Goal: Task Accomplishment & Management: Use online tool/utility

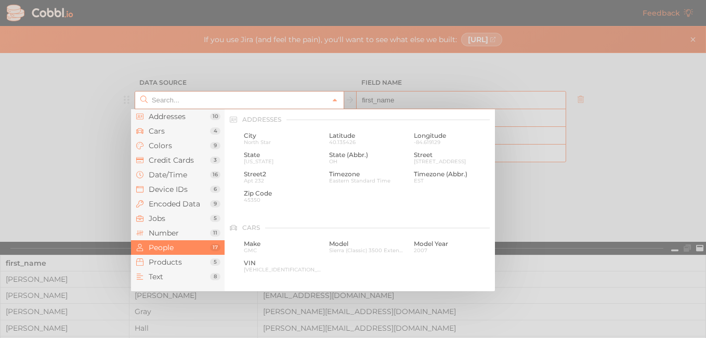
click at [109, 92] on div at bounding box center [353, 169] width 706 height 338
type input "People › First Name"
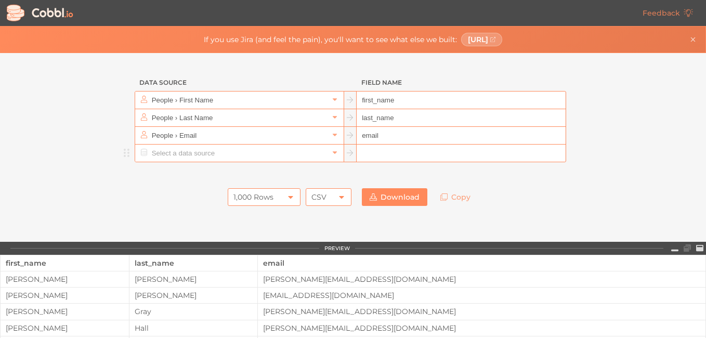
click at [207, 156] on input "text" at bounding box center [238, 153] width 179 height 17
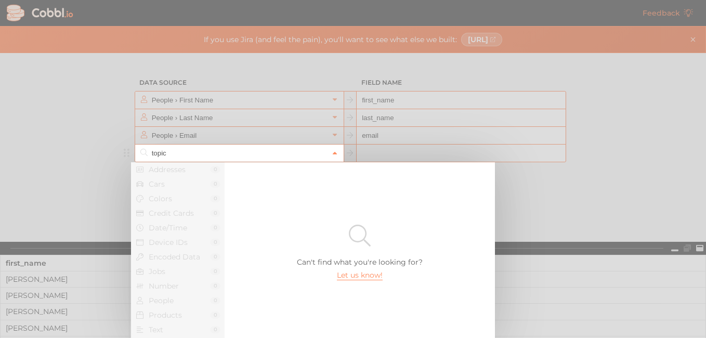
type input "topic"
click at [329, 157] on link at bounding box center [335, 153] width 12 height 10
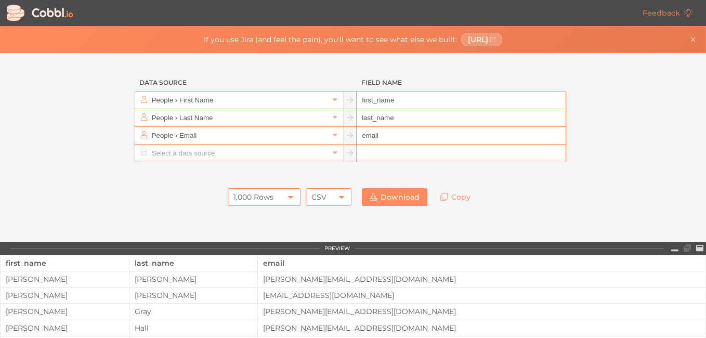
click at [241, 163] on div at bounding box center [353, 172] width 468 height 21
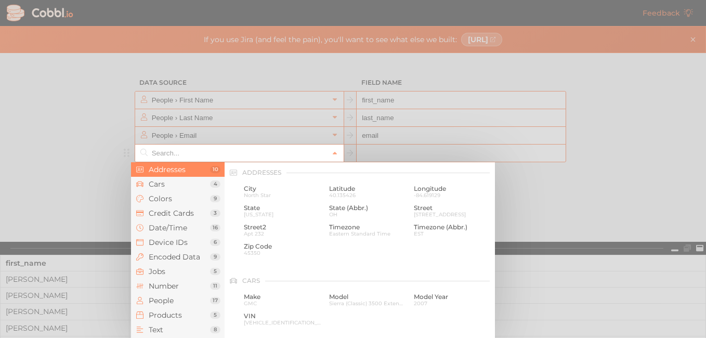
click at [246, 156] on input "text" at bounding box center [238, 153] width 179 height 17
click at [190, 270] on span "Jobs" at bounding box center [179, 271] width 61 height 8
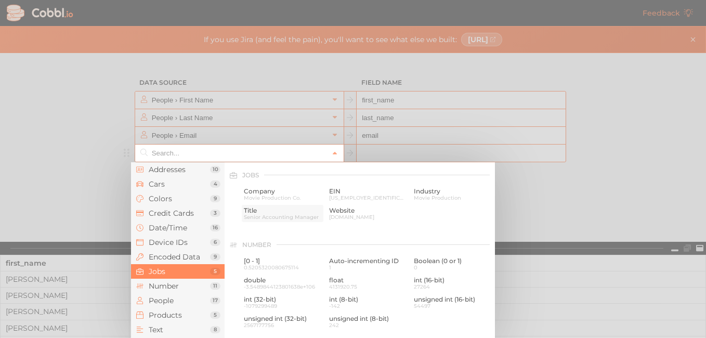
scroll to position [623, 0]
click at [273, 208] on span "Title" at bounding box center [282, 207] width 77 height 7
type input "Jobs › Title"
type input "title"
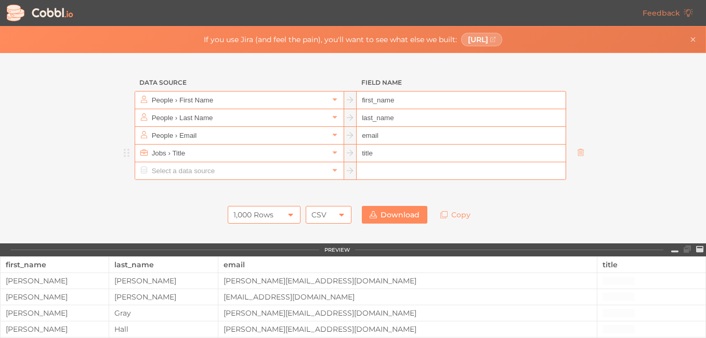
click at [283, 216] on div "1,000 Rows" at bounding box center [264, 215] width 73 height 18
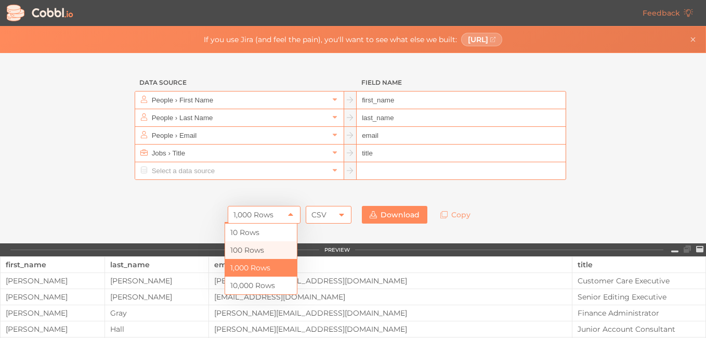
click at [249, 248] on li "100 Rows" at bounding box center [261, 250] width 72 height 18
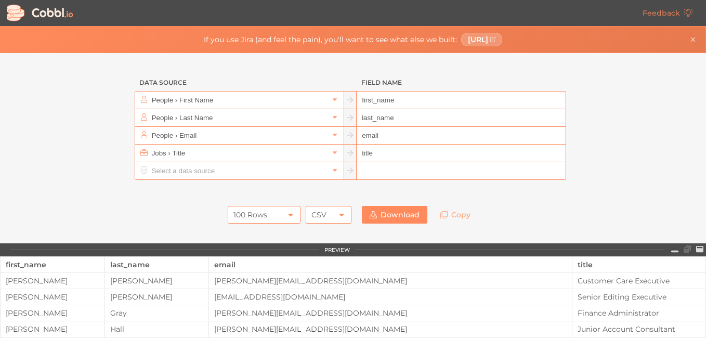
click at [384, 216] on link "Download" at bounding box center [394, 215] width 65 height 18
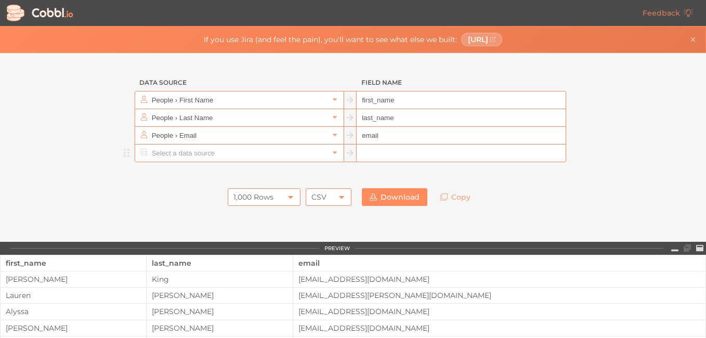
click at [213, 152] on input "text" at bounding box center [238, 153] width 179 height 17
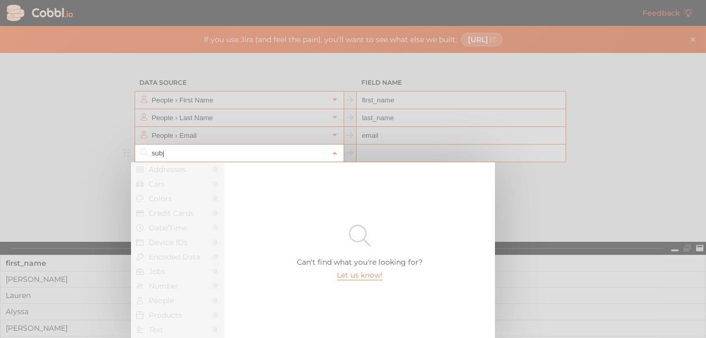
click at [65, 155] on div at bounding box center [353, 169] width 706 height 338
type input "subj"
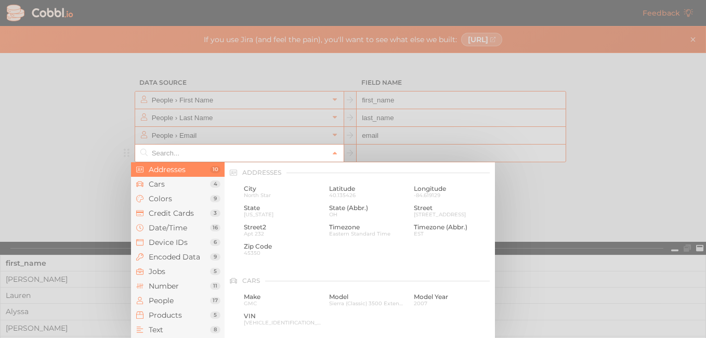
click at [187, 151] on input "text" at bounding box center [238, 153] width 179 height 17
click at [182, 327] on span "Text" at bounding box center [179, 329] width 61 height 8
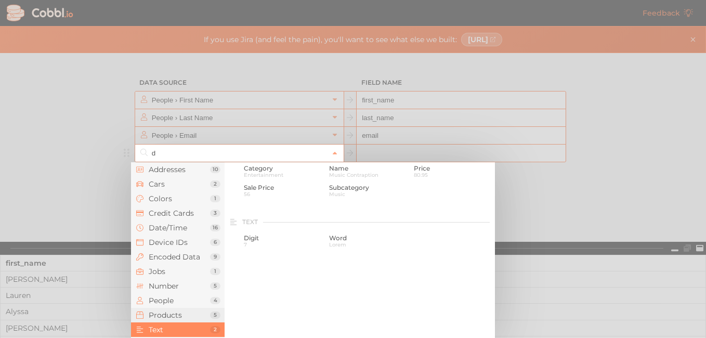
scroll to position [824, 0]
click at [165, 167] on span "Addresses" at bounding box center [179, 169] width 61 height 8
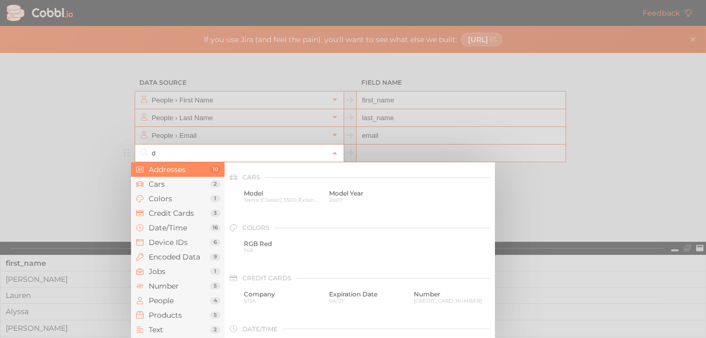
scroll to position [104, 0]
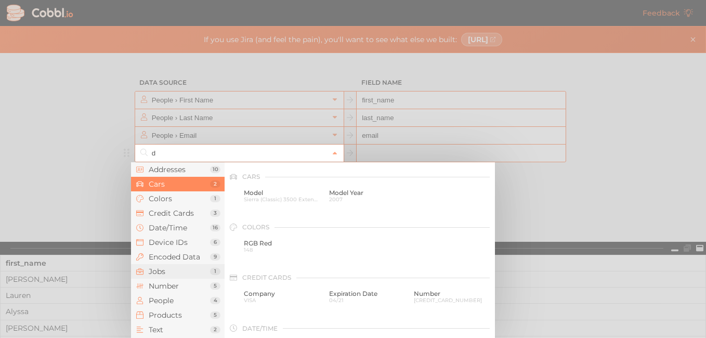
click at [174, 272] on span "Jobs" at bounding box center [179, 271] width 61 height 8
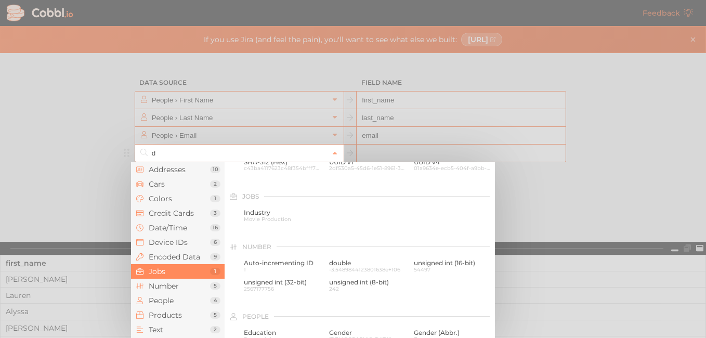
scroll to position [565, 0]
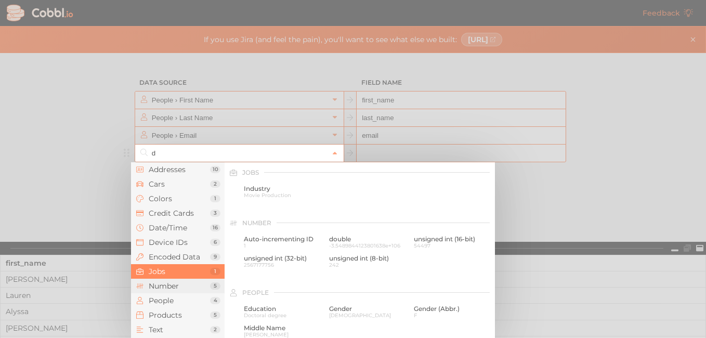
click at [179, 284] on span "Number" at bounding box center [179, 286] width 61 height 8
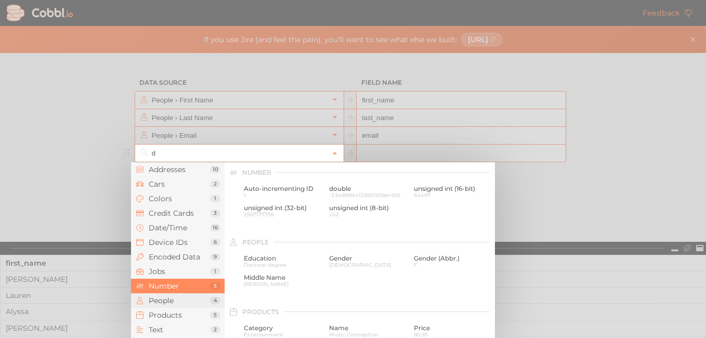
click at [177, 301] on span "People" at bounding box center [179, 300] width 61 height 8
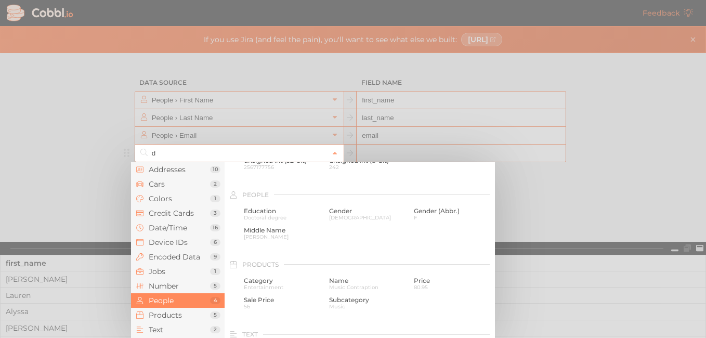
scroll to position [685, 0]
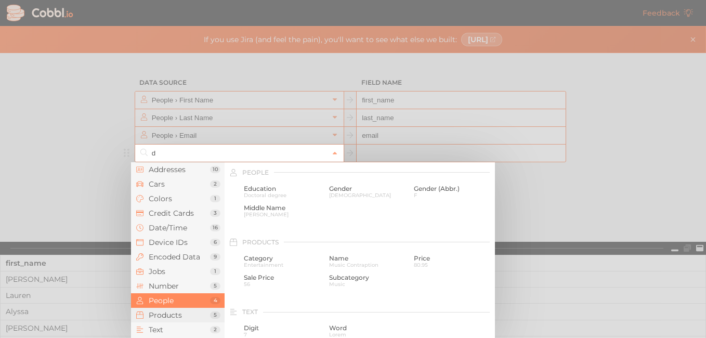
click at [168, 317] on span "Products" at bounding box center [179, 315] width 61 height 8
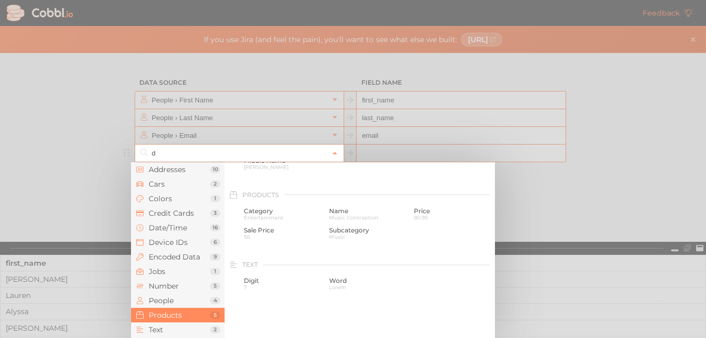
scroll to position [755, 0]
click at [171, 270] on span "Jobs" at bounding box center [179, 271] width 61 height 8
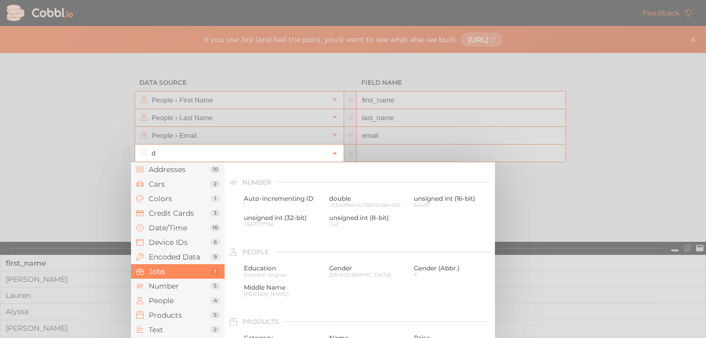
scroll to position [565, 0]
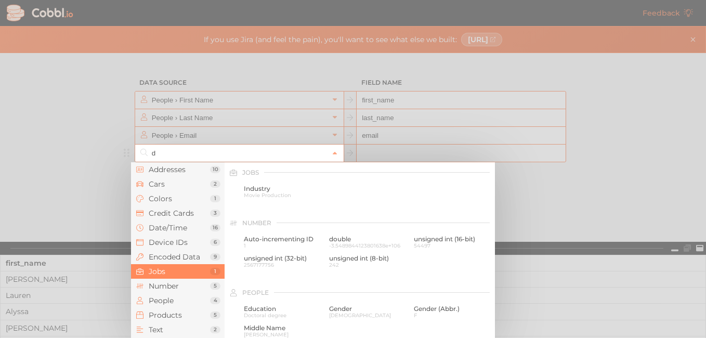
type input "d"
